Goal: Task Accomplishment & Management: Use online tool/utility

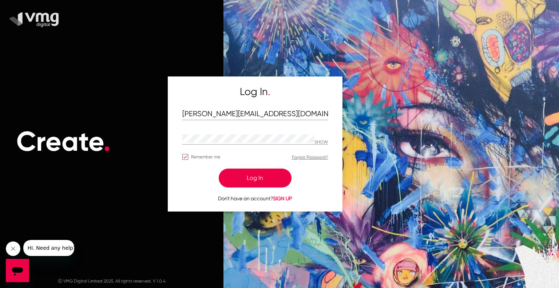
click at [244, 178] on button "Log In" at bounding box center [255, 177] width 73 height 19
click at [259, 176] on button "Log In" at bounding box center [255, 177] width 73 height 19
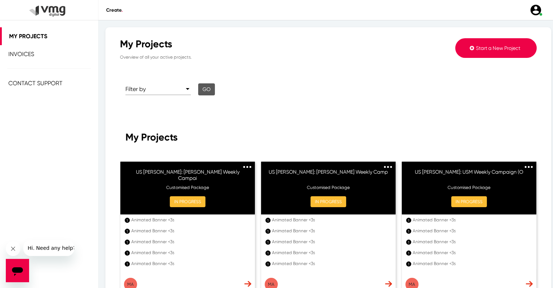
click at [470, 49] on icon at bounding box center [472, 47] width 4 height 5
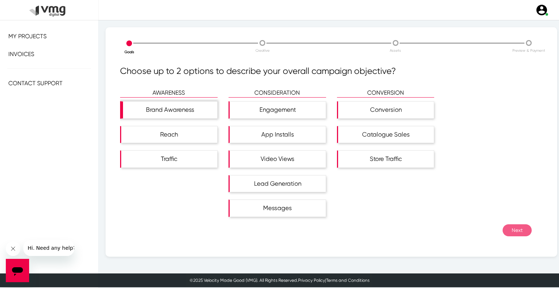
click at [185, 113] on div "Brand Awareness" at bounding box center [170, 109] width 94 height 17
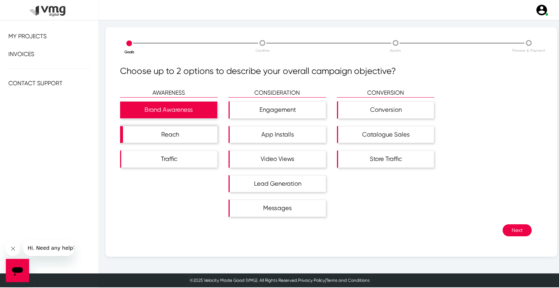
click at [187, 132] on div "Reach" at bounding box center [170, 134] width 94 height 17
click at [513, 231] on button "Next" at bounding box center [516, 230] width 29 height 12
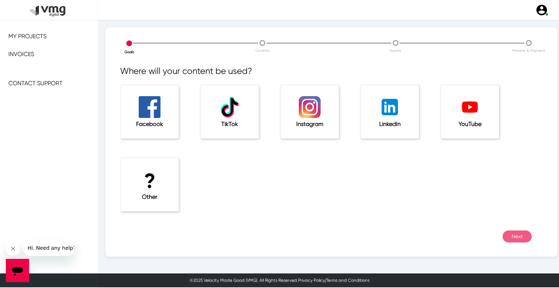
click at [149, 185] on h1 "?" at bounding box center [149, 181] width 29 height 24
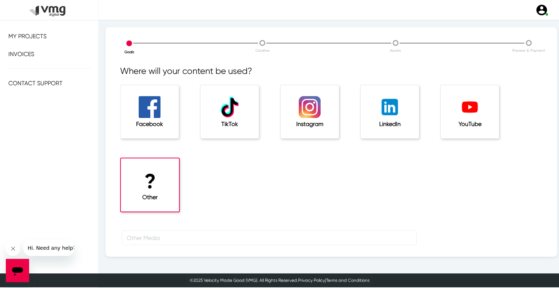
click at [172, 245] on div at bounding box center [331, 241] width 433 height 22
click at [175, 239] on input "text" at bounding box center [269, 237] width 295 height 15
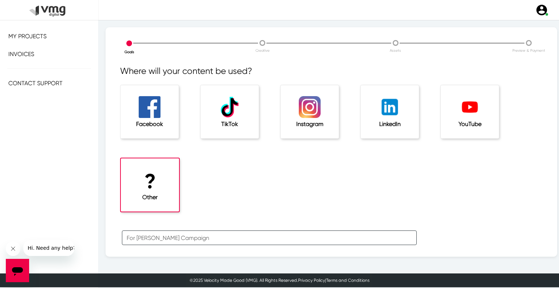
scroll to position [24, 0]
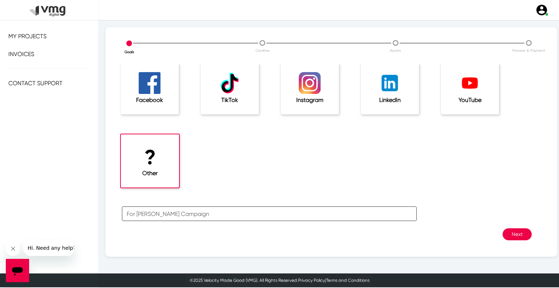
type input "For [PERSON_NAME] Campaign"
click at [509, 233] on button "Next" at bounding box center [516, 234] width 29 height 12
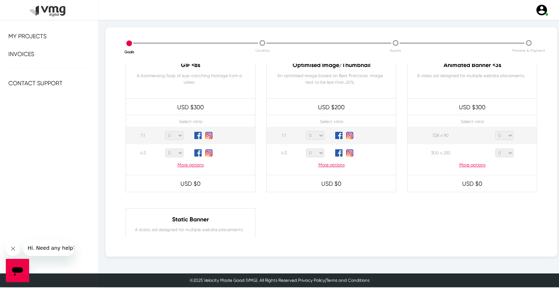
scroll to position [364, 0]
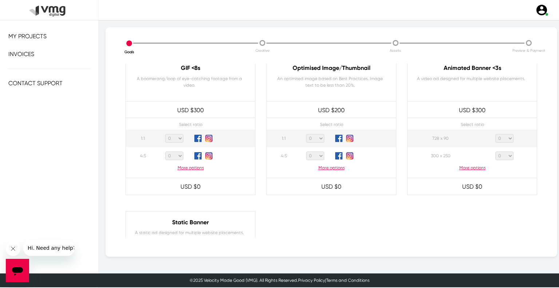
click at [475, 166] on p "More options" at bounding box center [471, 167] width 129 height 7
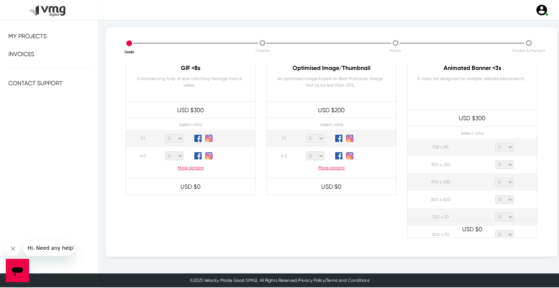
click at [502, 149] on select "0 1 2 3 4 5 6 7 8 9 10 11 12 13 14 15 16 17 18 19 20" at bounding box center [504, 147] width 18 height 9
select select "1"
click at [495, 143] on select "0 1 2 3 4 5 6 7 8 9 10 11 12 13 14 15 16 17 18 19 20" at bounding box center [504, 147] width 18 height 9
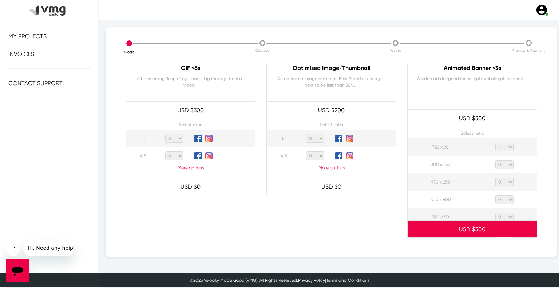
click at [504, 163] on select "0 1 2 3 4 5 6 7 8 9 10 11 12 13 14 15 16 17 18 19 20" at bounding box center [504, 164] width 18 height 9
select select "1"
click at [495, 160] on select "0 1 2 3 4 5 6 7 8 9 10 11 12 13 14 15 16 17 18 19 20" at bounding box center [504, 164] width 18 height 9
click at [503, 183] on select "0 1 2 3 4 5 6 7 8 9 10 11 12 13 14 15 16 17 18 19 20" at bounding box center [504, 181] width 18 height 9
select select "1"
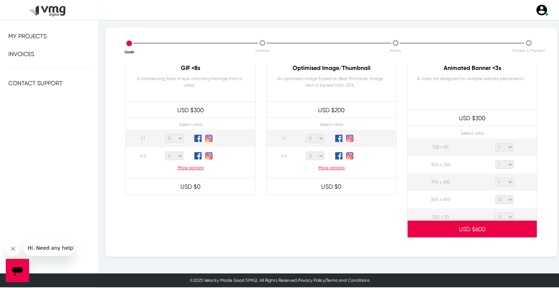
click at [495, 177] on select "0 1 2 3 4 5 6 7 8 9 10 11 12 13 14 15 16 17 18 19 20" at bounding box center [504, 181] width 18 height 9
drag, startPoint x: 505, startPoint y: 200, endPoint x: 505, endPoint y: 195, distance: 5.1
click at [505, 200] on select "0 1 2 3 4 5 6 7 8 9 10 11 12 13 14 15 16 17 18 19 20" at bounding box center [504, 199] width 18 height 9
select select "1"
click at [495, 195] on select "0 1 2 3 4 5 6 7 8 9 10 11 12 13 14 15 16 17 18 19 20" at bounding box center [504, 199] width 18 height 9
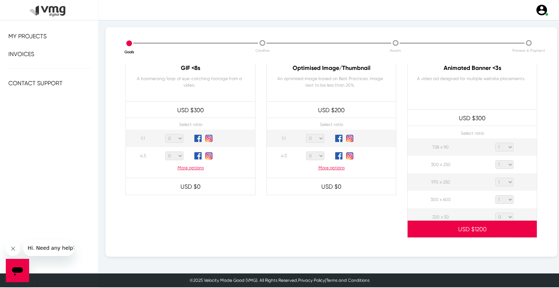
click at [501, 216] on select "0 1 2 3 4 5 6 7 8 9 10 11 12 13 14 15 16 17 18 19 20" at bounding box center [504, 216] width 18 height 9
select select "1"
click at [495, 212] on select "0 1 2 3 4 5 6 7 8 9 10 11 12 13 14 15 16 17 18 19 20" at bounding box center [504, 216] width 18 height 9
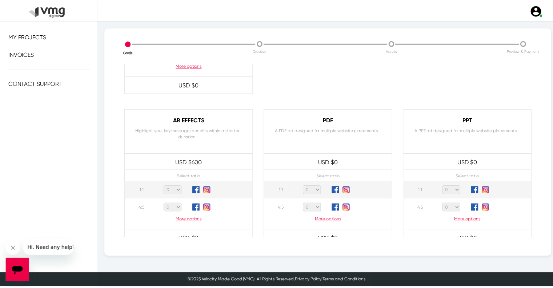
scroll to position [701, 0]
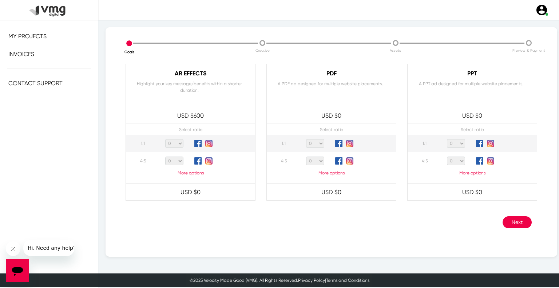
click at [508, 223] on button "Next" at bounding box center [516, 222] width 29 height 12
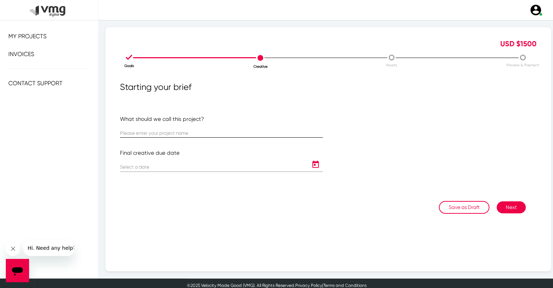
click at [173, 132] on input "text" at bounding box center [221, 133] width 203 height 5
paste input "US [PERSON_NAME]: [PERSON_NAME] Weekly Campaign ([DATE] - [DATE])"
type input "US [PERSON_NAME]: [PERSON_NAME] Weekly Campaign ([DATE] - [DATE])"
click at [312, 166] on icon "Open calendar" at bounding box center [316, 164] width 12 height 9
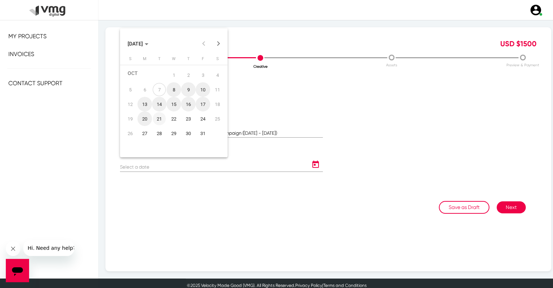
click at [162, 119] on div "21" at bounding box center [159, 118] width 13 height 13
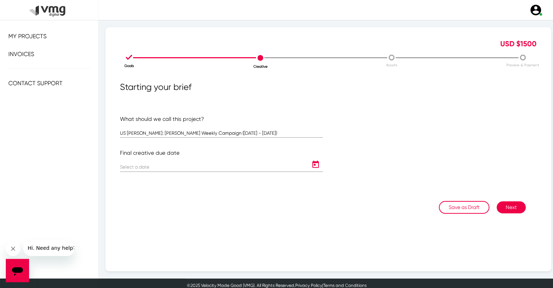
type input "[DATE]"
click at [509, 209] on button "Next" at bounding box center [511, 207] width 29 height 12
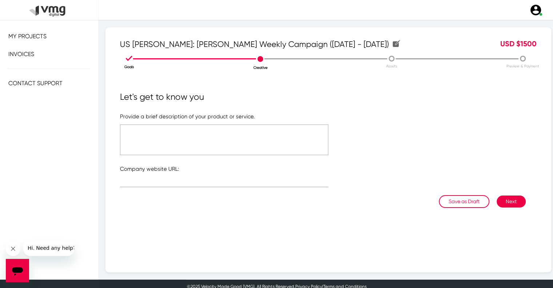
click at [228, 131] on textarea at bounding box center [224, 139] width 208 height 31
type textarea "Please refer to the attached link"
click at [156, 177] on div at bounding box center [224, 180] width 208 height 14
type input "[URL][DOMAIN_NAME]"
click at [199, 128] on textarea "Please refer to the attached link" at bounding box center [224, 139] width 208 height 31
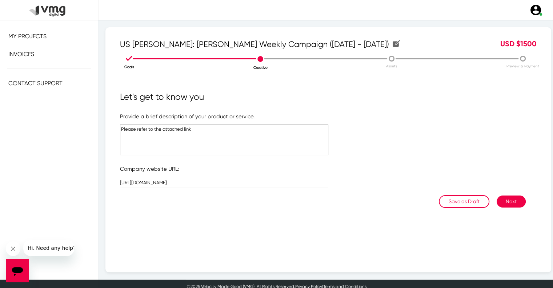
click at [199, 128] on textarea "Please refer to the attached link" at bounding box center [224, 139] width 208 height 31
click at [512, 199] on button "Next" at bounding box center [511, 201] width 29 height 12
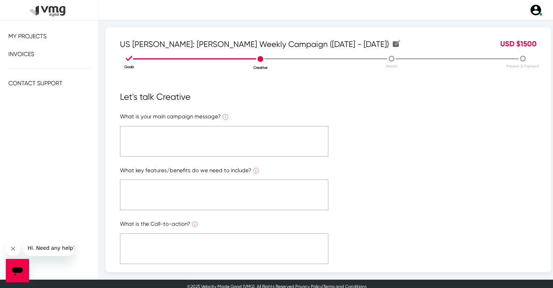
click at [249, 139] on textarea at bounding box center [224, 141] width 208 height 31
paste textarea "Please refer to the attached link"
type textarea "Please refer to the attached link"
click at [249, 189] on textarea at bounding box center [224, 194] width 208 height 31
paste textarea "Please refer to the attached link"
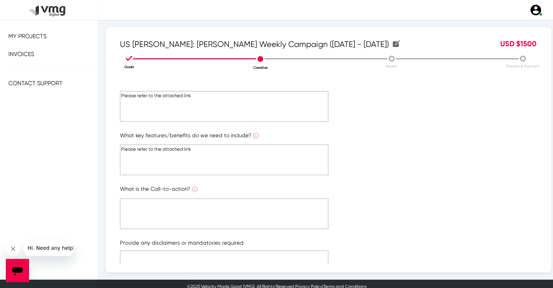
scroll to position [109, 0]
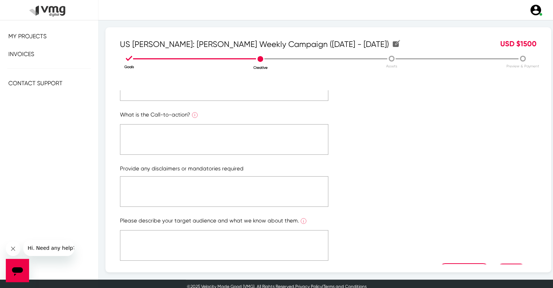
type textarea "Please refer to the attached link"
click at [246, 140] on textarea at bounding box center [224, 139] width 208 height 31
paste textarea "Please refer to the attached link"
type textarea "Please refer to the attached link"
click at [249, 184] on textarea at bounding box center [224, 191] width 208 height 31
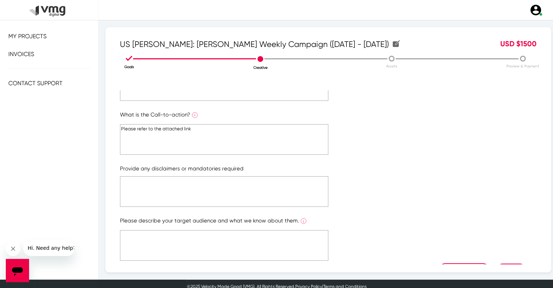
paste textarea "Please refer to the attached link"
type textarea "Please refer to the attached link"
click at [250, 233] on textarea at bounding box center [224, 245] width 208 height 31
paste textarea "Please refer to the attached link"
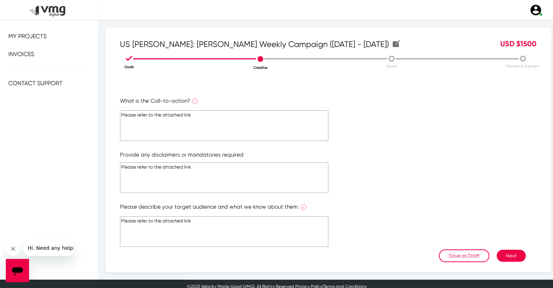
scroll to position [130, 0]
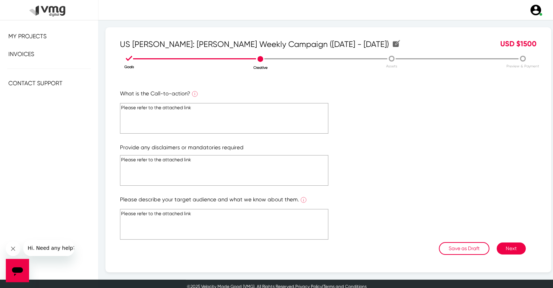
type textarea "Please refer to the attached link"
click at [504, 248] on button "Next" at bounding box center [511, 248] width 29 height 12
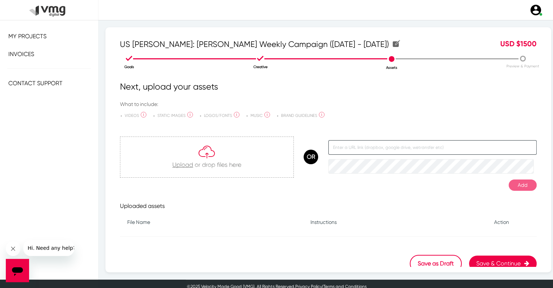
click at [343, 147] on input "text" at bounding box center [432, 147] width 208 height 15
paste input "[URL][DOMAIN_NAME]"
type input "[URL][DOMAIN_NAME]"
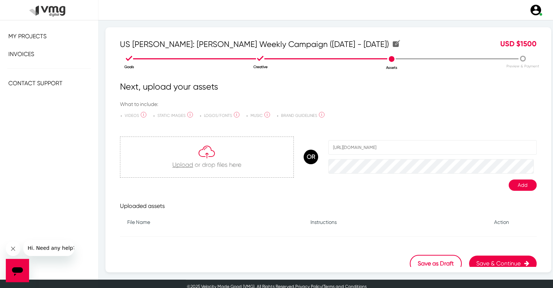
click at [514, 181] on button "Add" at bounding box center [523, 184] width 28 height 11
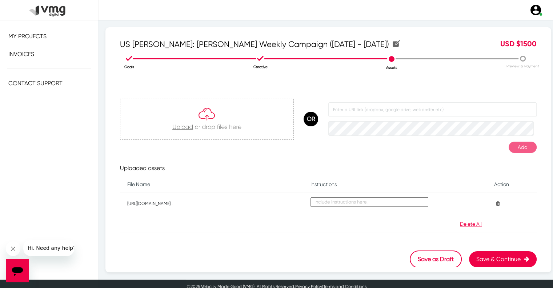
scroll to position [38, 0]
click at [485, 260] on button "Save & Continue" at bounding box center [503, 259] width 68 height 16
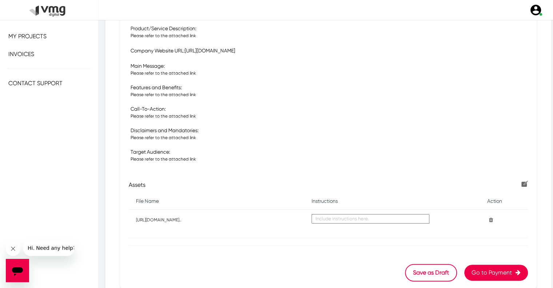
scroll to position [226, 0]
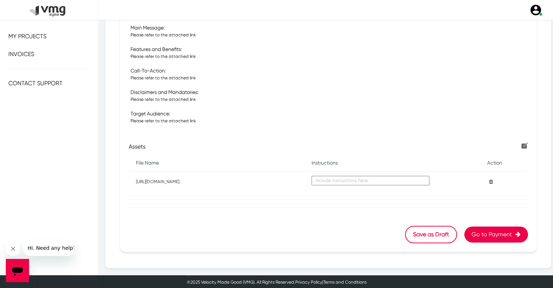
click at [470, 234] on button "Go to Payment" at bounding box center [496, 234] width 64 height 16
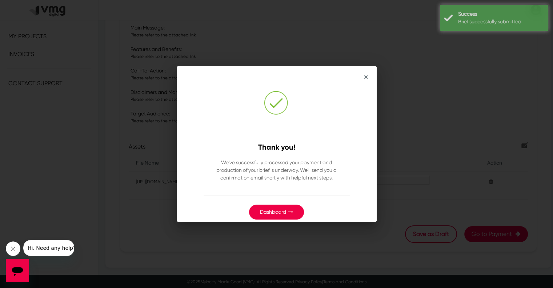
click at [263, 211] on link "Dashboard" at bounding box center [273, 212] width 26 height 6
